Goal: Task Accomplishment & Management: Manage account settings

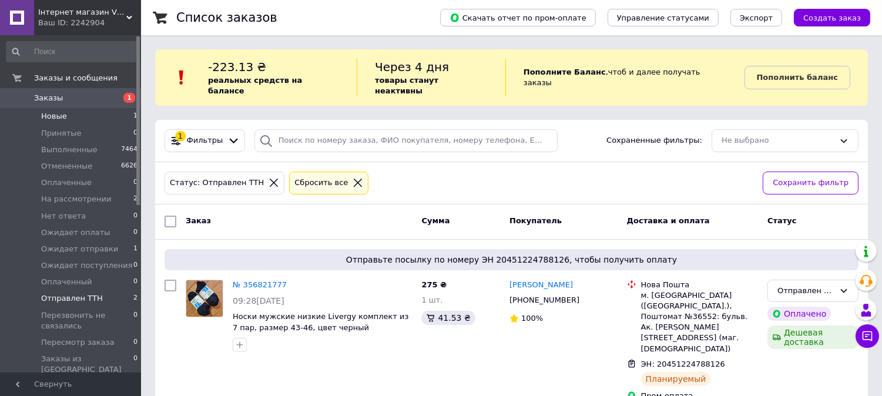
click at [67, 115] on li "Новые 1" at bounding box center [72, 116] width 144 height 16
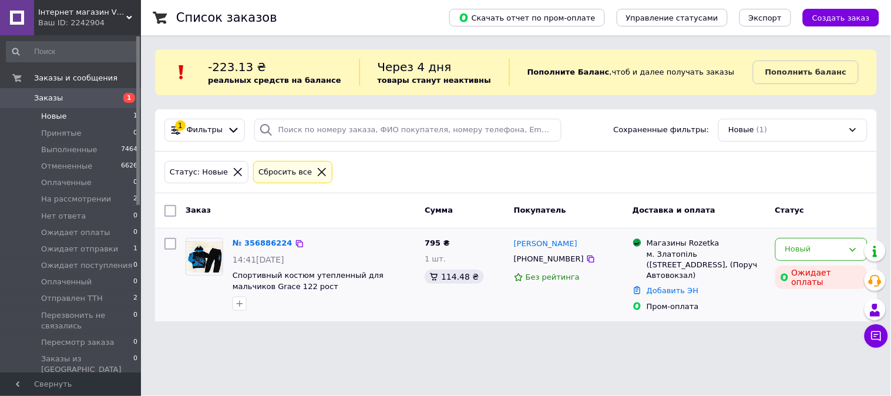
click at [374, 309] on div at bounding box center [323, 303] width 187 height 19
click at [81, 250] on span "Ожидает отправки" at bounding box center [79, 249] width 77 height 11
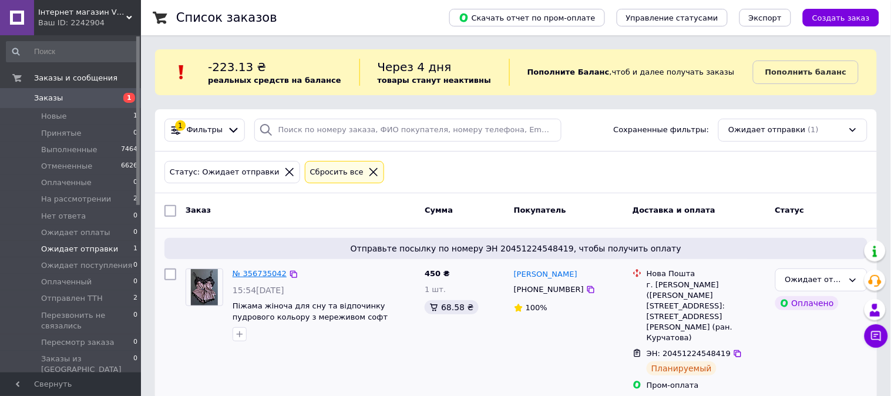
click at [265, 274] on link "№ 356735042" at bounding box center [260, 273] width 54 height 9
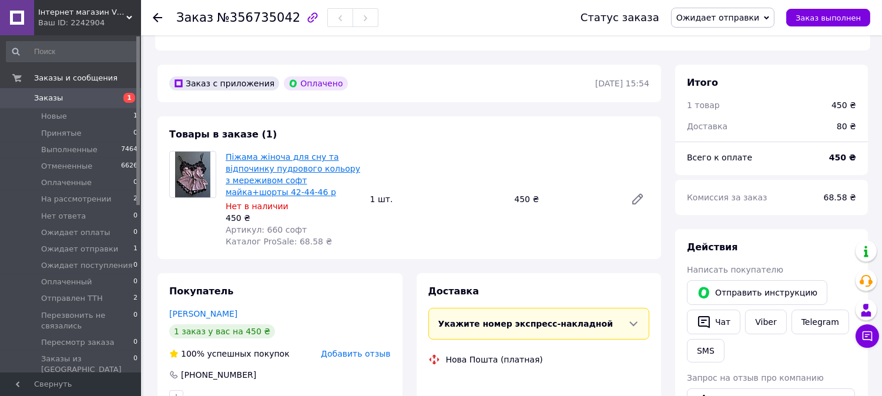
scroll to position [326, 0]
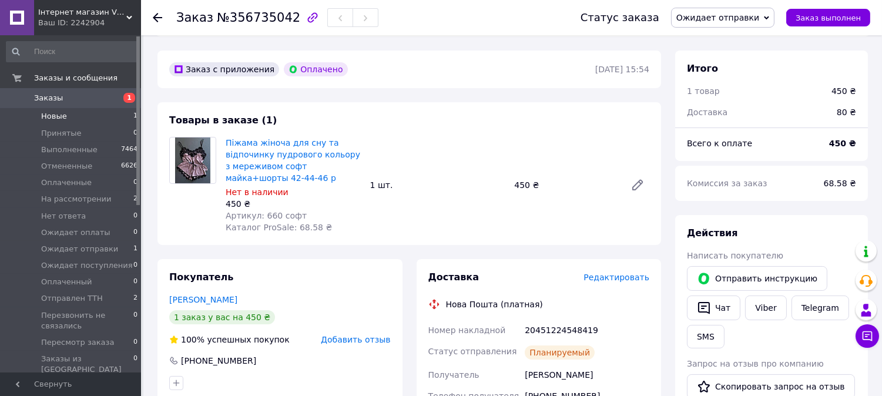
click at [53, 114] on span "Новые" at bounding box center [54, 116] width 26 height 11
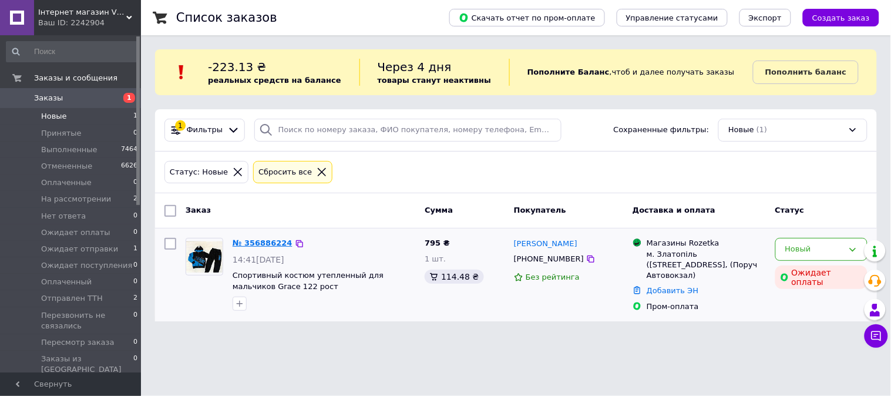
click at [268, 238] on link "№ 356886224" at bounding box center [263, 242] width 60 height 9
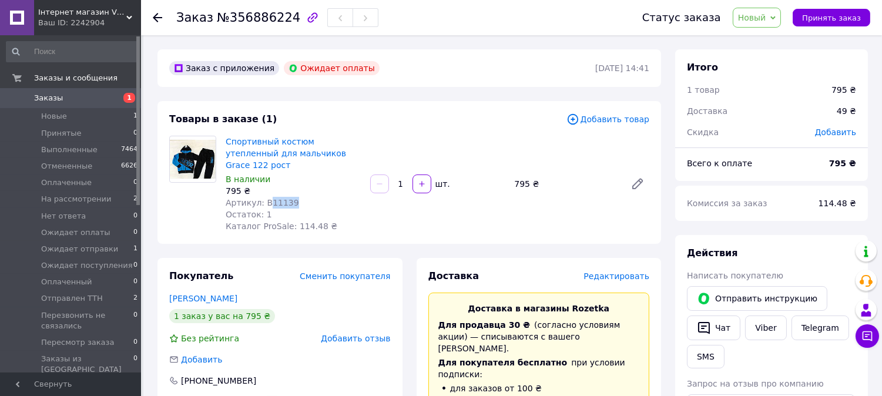
drag, startPoint x: 295, startPoint y: 193, endPoint x: 266, endPoint y: 190, distance: 29.5
click at [266, 197] on div "Артикул: B11139" at bounding box center [293, 203] width 135 height 12
copy span "11139"
click at [322, 275] on div "Покупатель Сменить покупателя Бухняк Вероника 1 заказ у вас на 795 ₴ Без рейтин…" at bounding box center [279, 340] width 245 height 164
click at [766, 8] on span "Новый" at bounding box center [756, 18] width 49 height 20
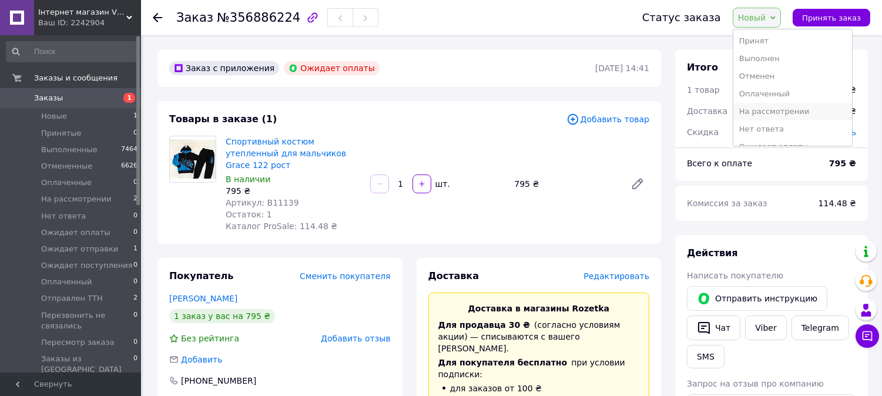
click at [772, 109] on li "На рассмотрении" at bounding box center [792, 112] width 119 height 18
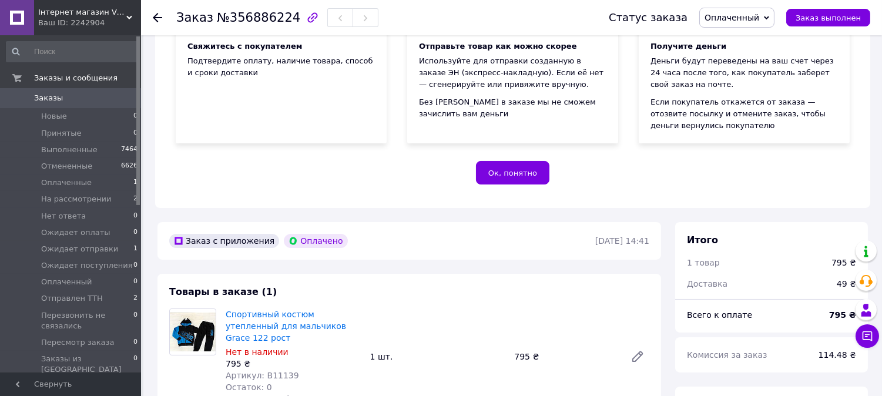
scroll to position [196, 0]
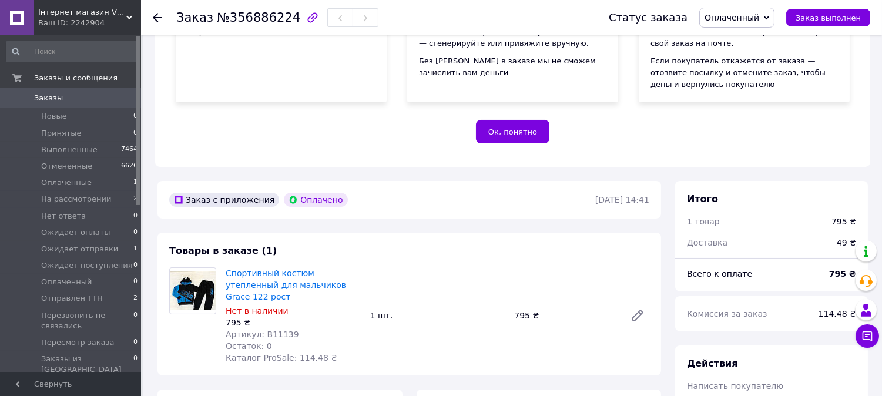
click at [765, 23] on span "Оплаченный" at bounding box center [736, 18] width 75 height 20
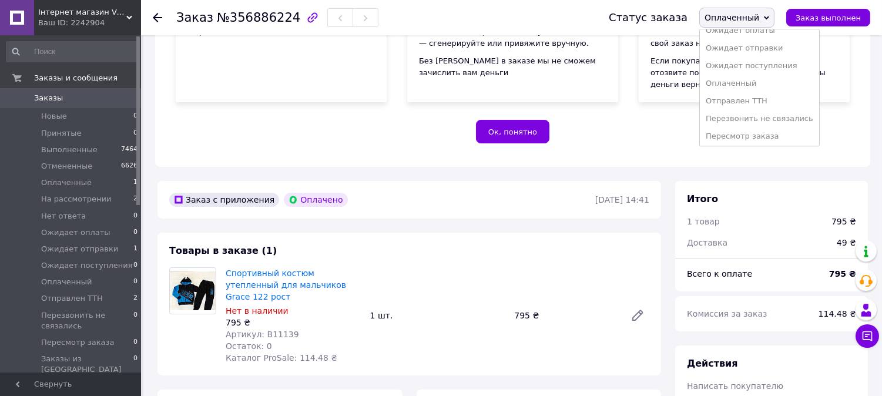
scroll to position [101, 0]
click at [772, 45] on li "Ожидает отправки" at bounding box center [758, 46] width 119 height 18
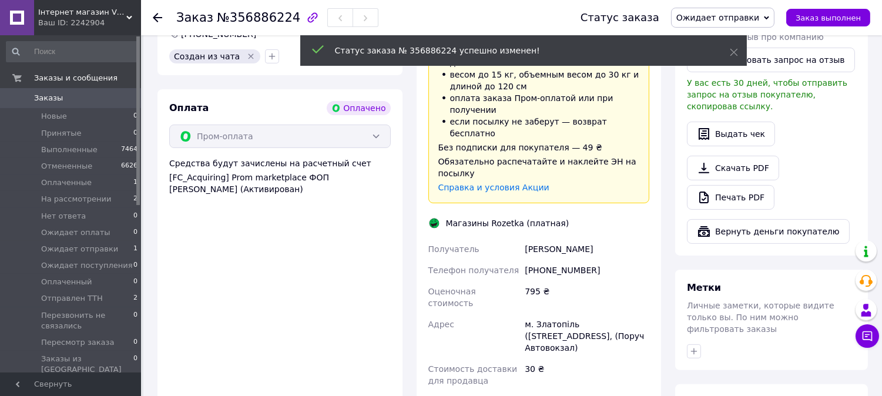
scroll to position [783, 0]
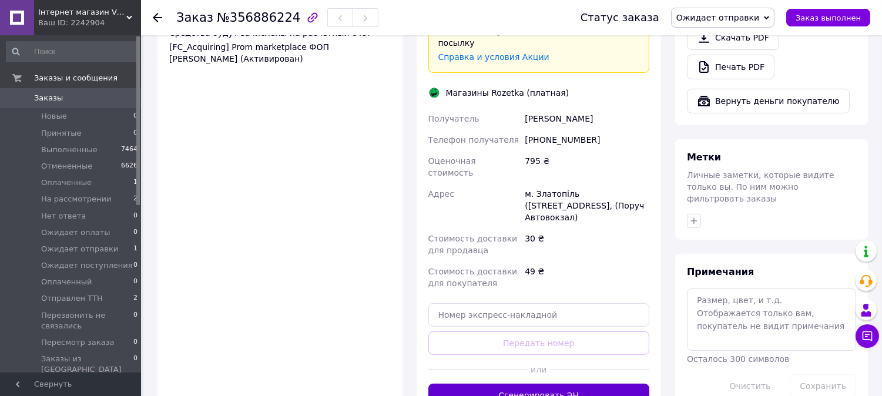
click at [468, 384] on button "Сгенерировать ЭН" at bounding box center [538, 395] width 221 height 23
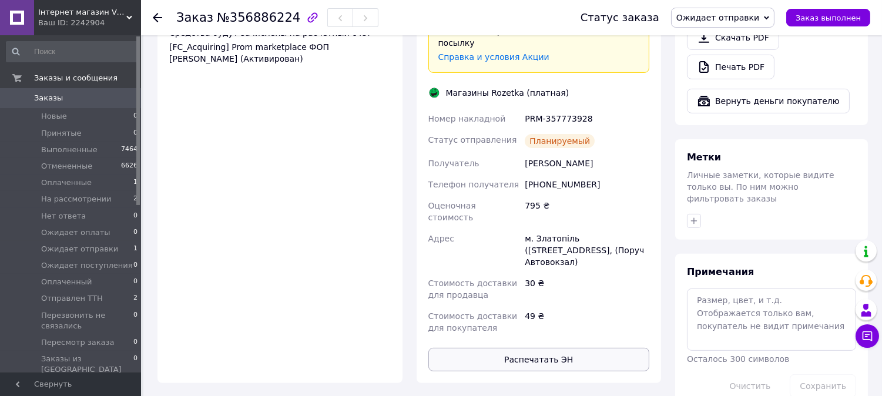
click at [513, 348] on button "Распечатать ЭН" at bounding box center [538, 359] width 221 height 23
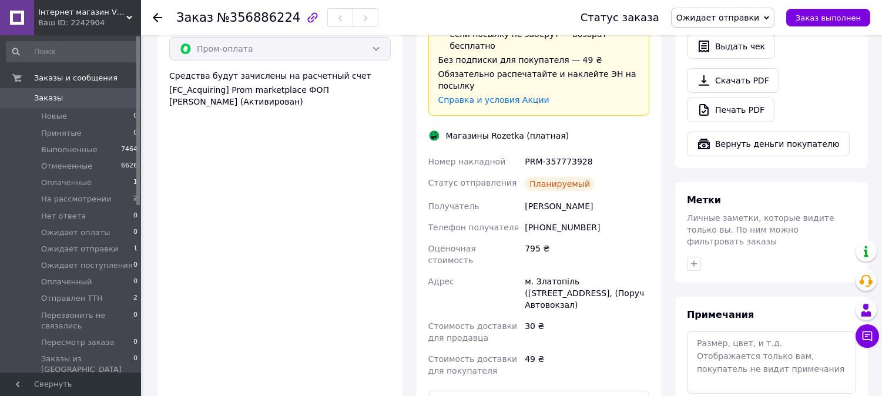
scroll to position [718, 0]
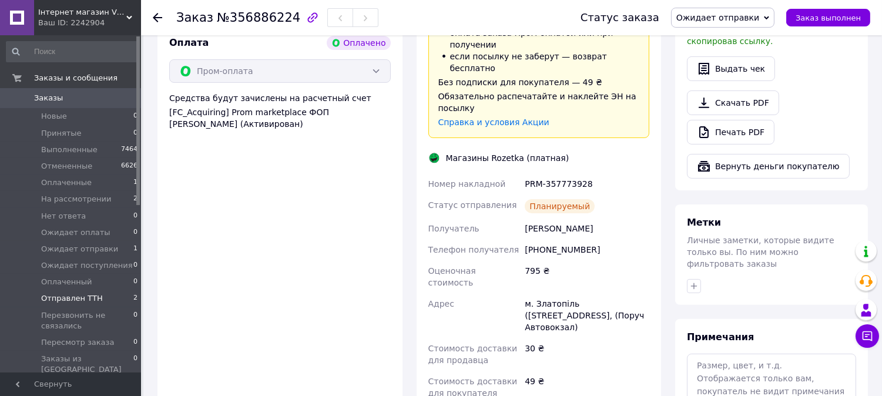
click at [79, 297] on span "Отправлен ТТН" at bounding box center [72, 298] width 62 height 11
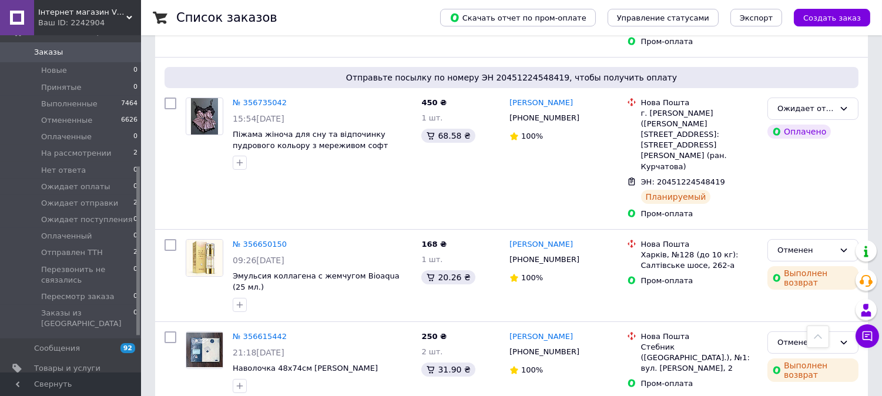
scroll to position [261, 0]
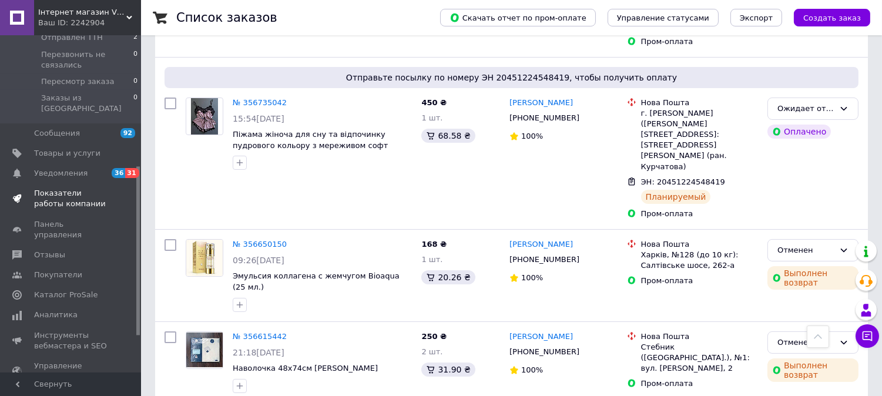
click at [55, 188] on span "Показатели работы компании" at bounding box center [71, 198] width 75 height 21
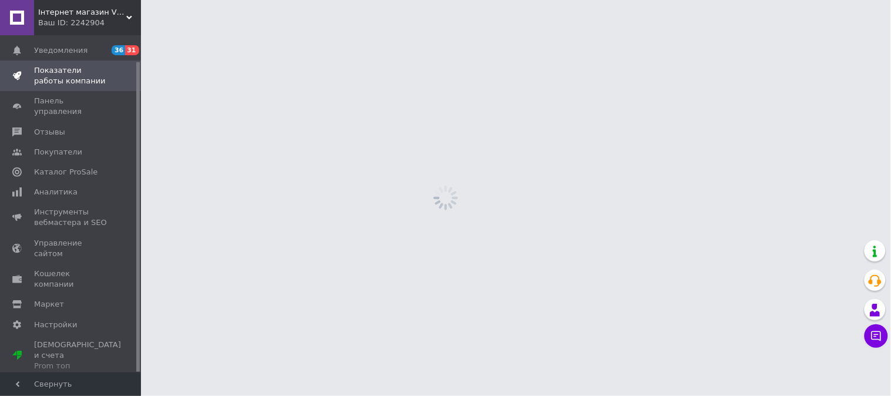
scroll to position [28, 0]
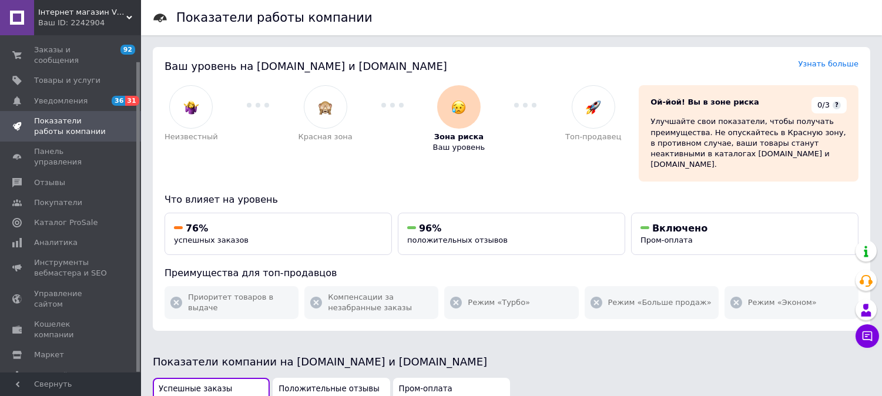
scroll to position [261, 0]
